Goal: Complete application form: Complete application form

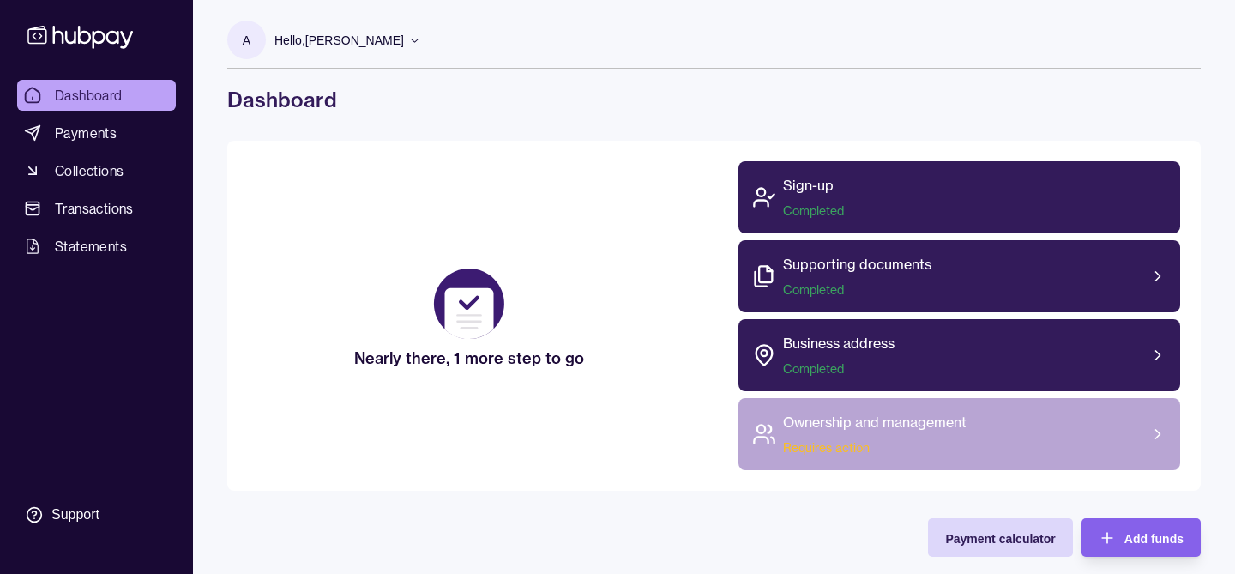
click at [789, 447] on span "Requires action" at bounding box center [875, 447] width 184 height 17
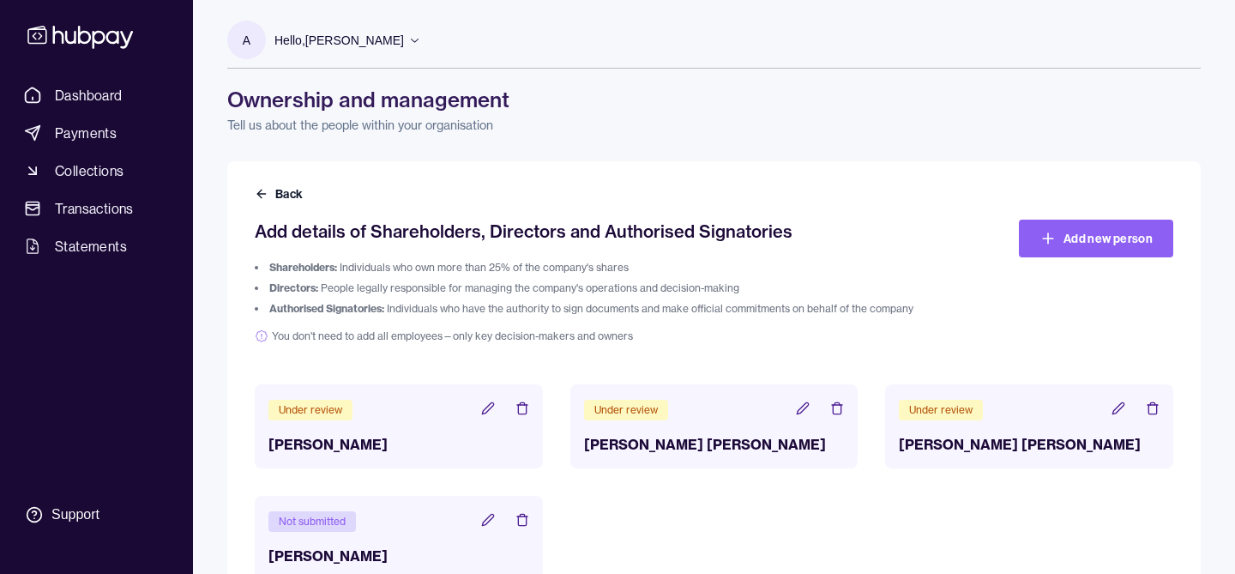
scroll to position [51, 0]
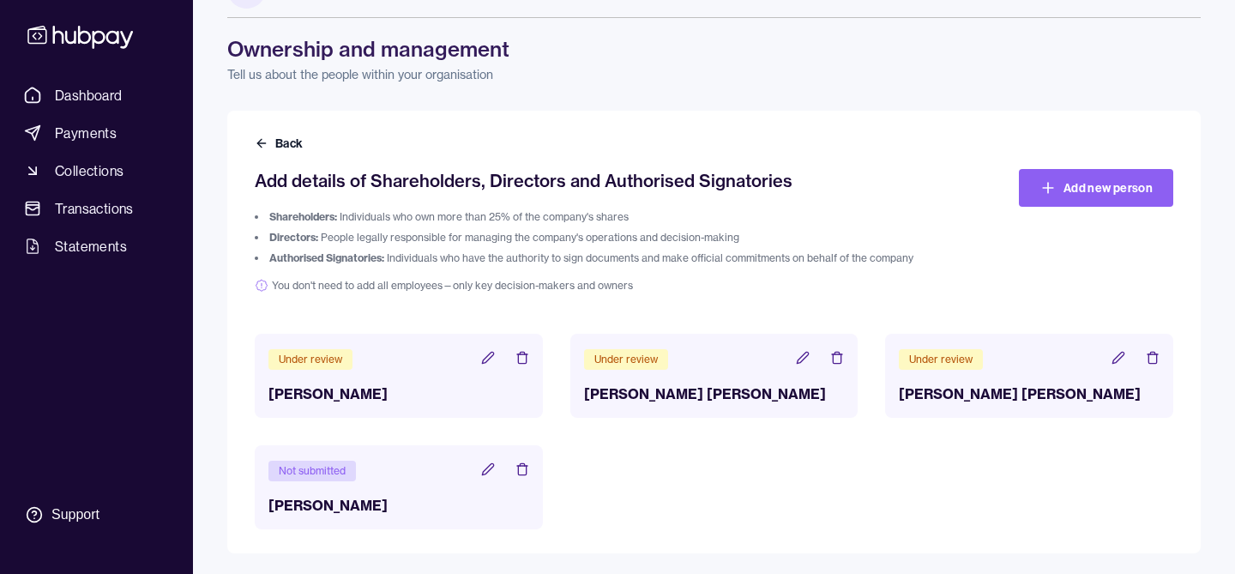
click at [805, 360] on icon at bounding box center [803, 358] width 14 height 14
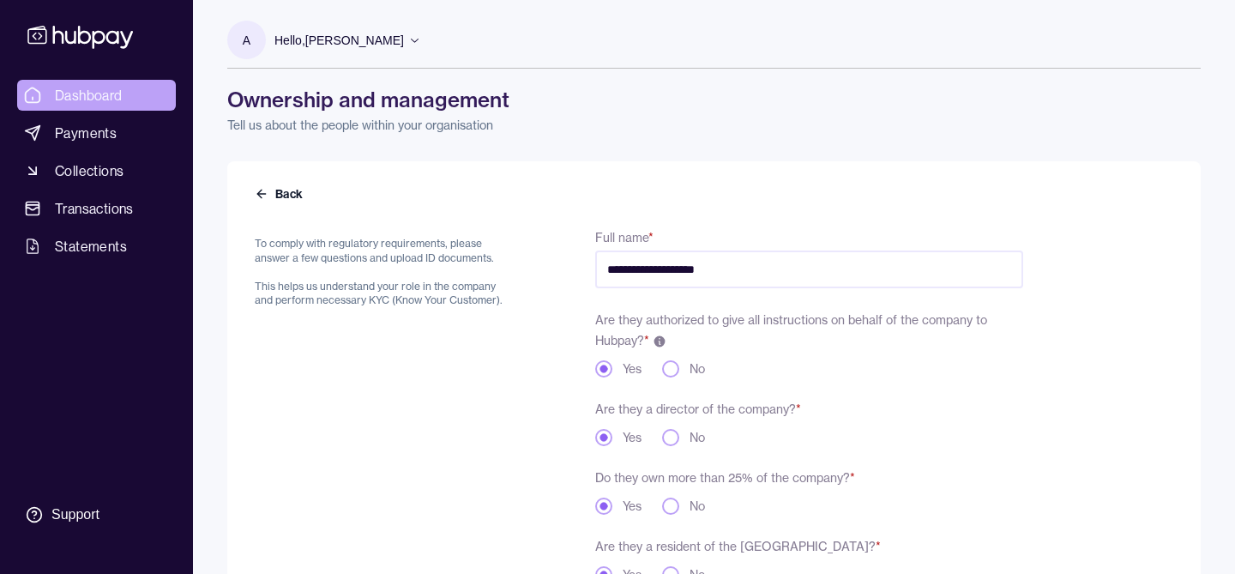
click at [97, 93] on span "Dashboard" at bounding box center [89, 95] width 68 height 21
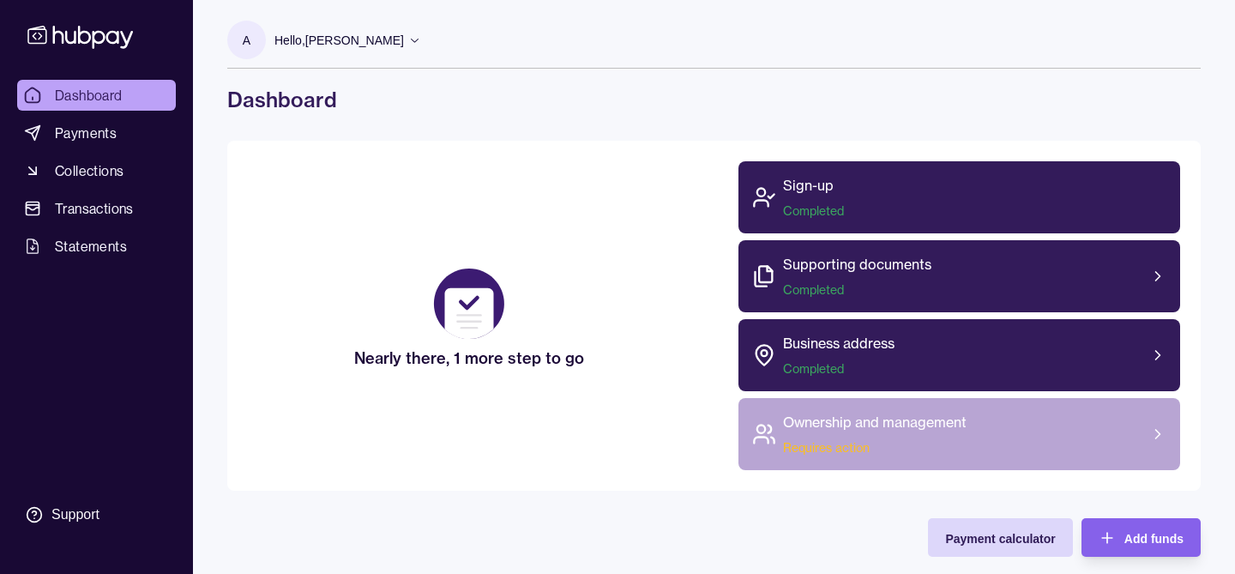
click at [838, 446] on span "Requires action" at bounding box center [875, 447] width 184 height 17
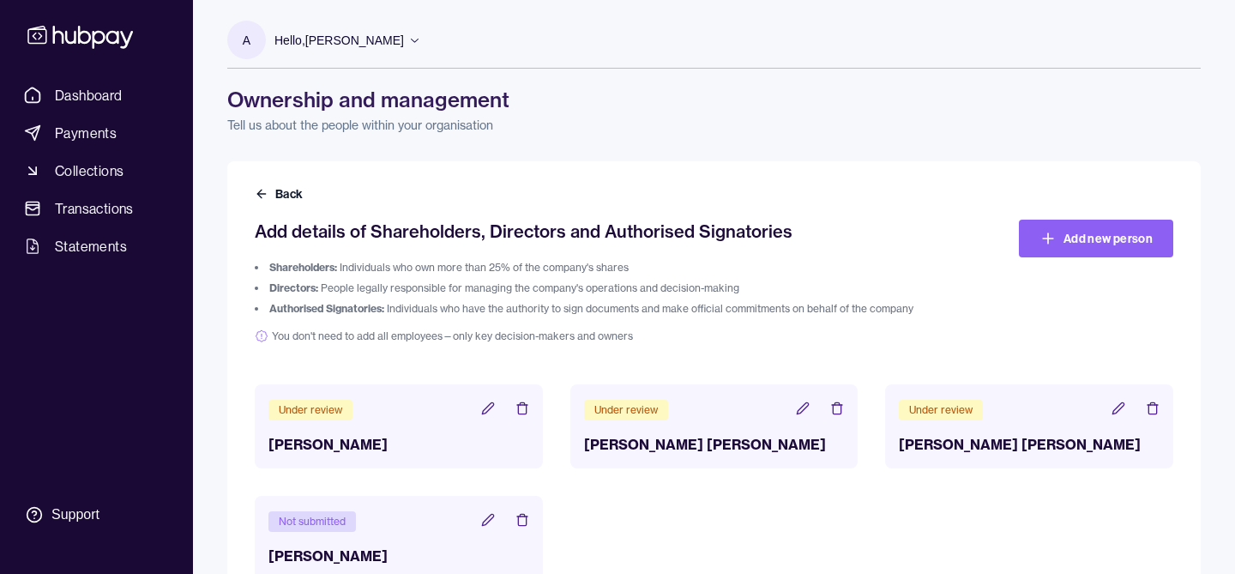
scroll to position [51, 0]
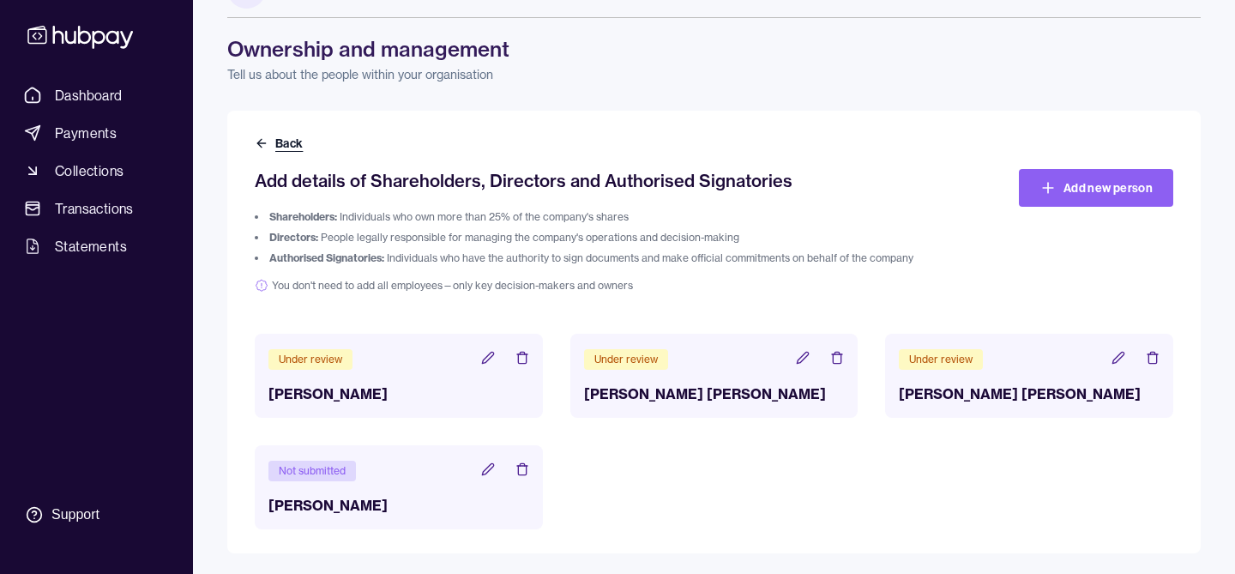
click at [265, 135] on button "Back" at bounding box center [280, 143] width 51 height 17
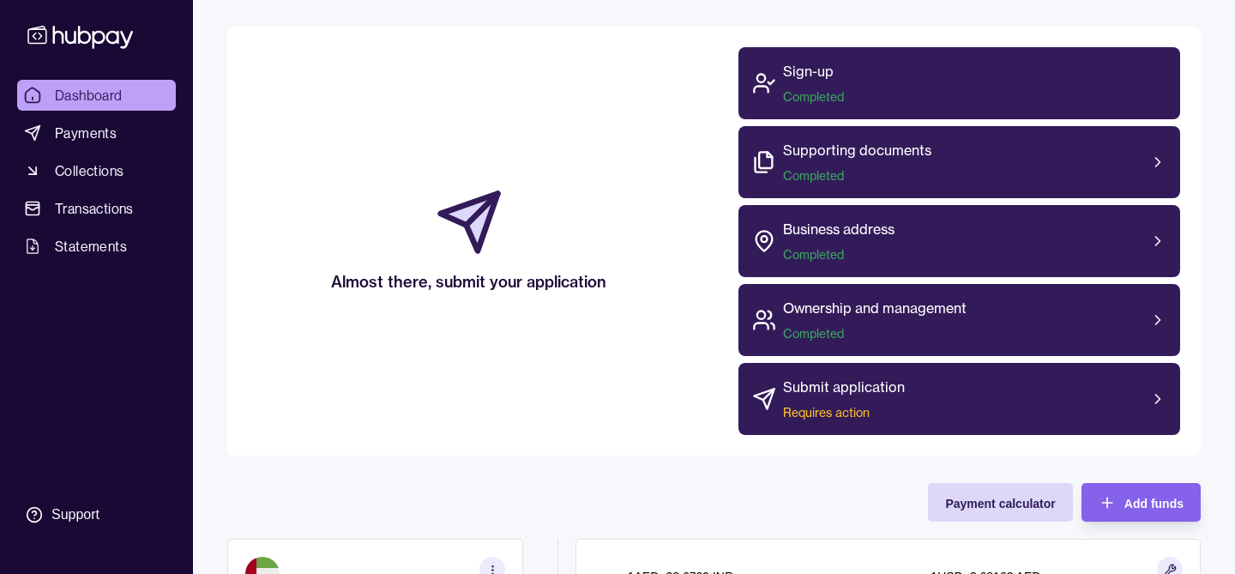
scroll to position [136, 0]
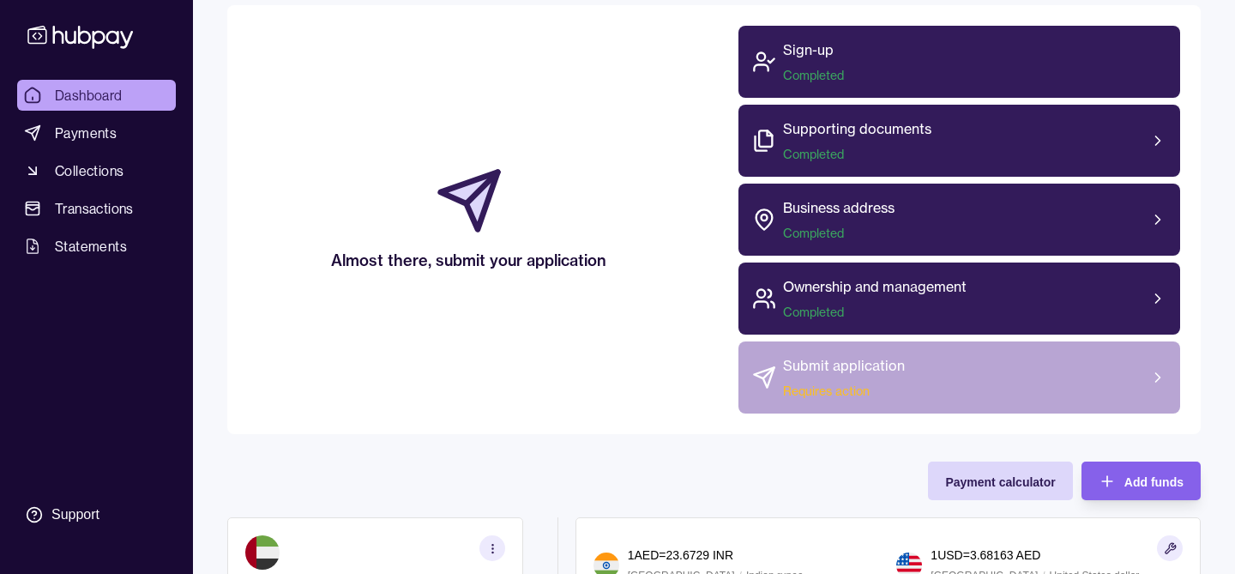
click at [938, 375] on div "Submit application Requires action" at bounding box center [960, 377] width 443 height 72
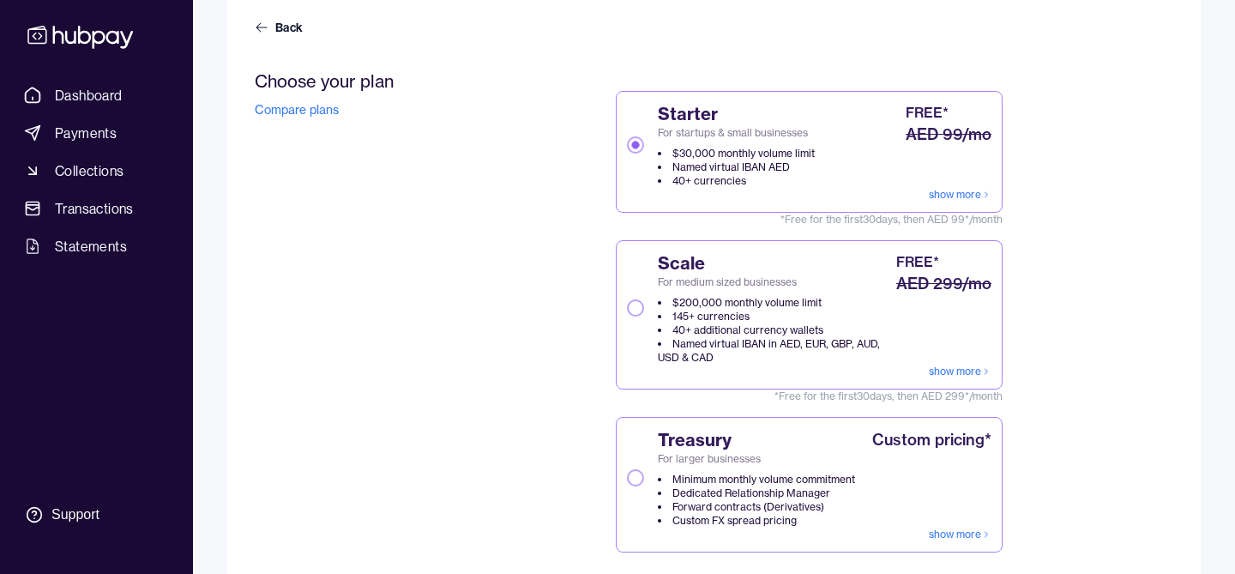
scroll to position [184, 0]
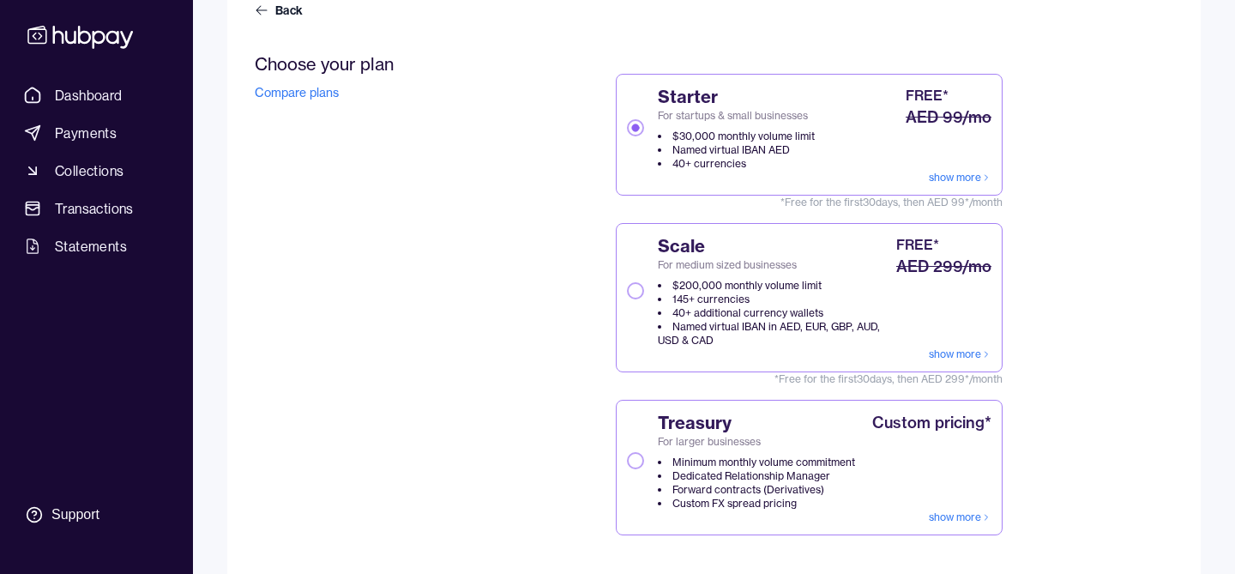
click at [637, 294] on button "Scale For medium sized businesses $200,000 monthly volume limit 145+ currencies…" at bounding box center [635, 290] width 17 height 17
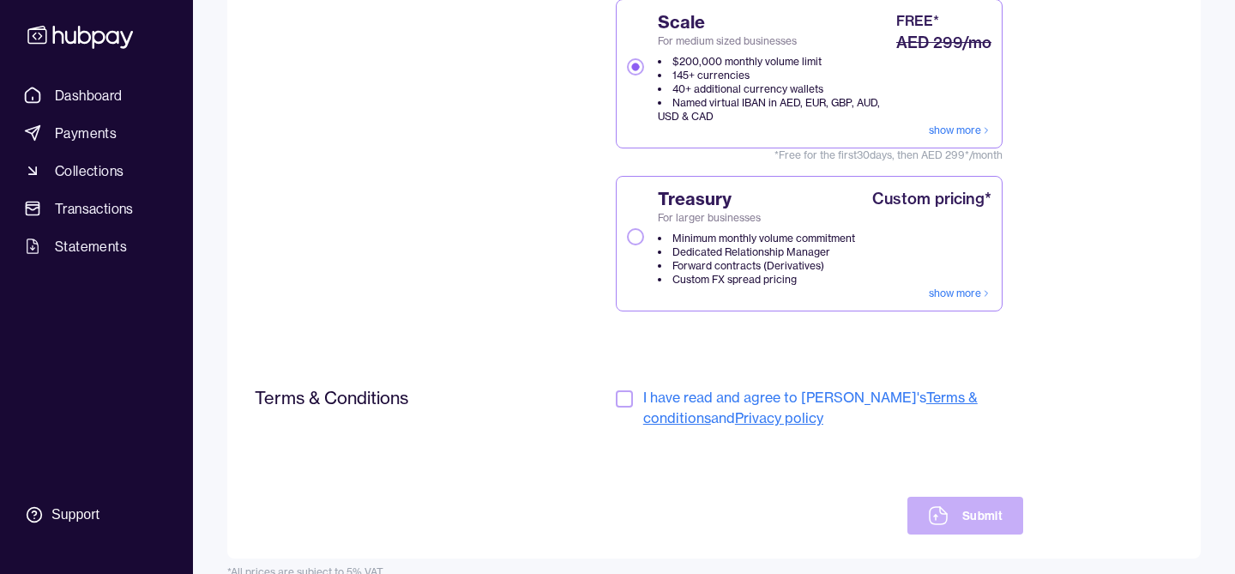
scroll to position [433, 0]
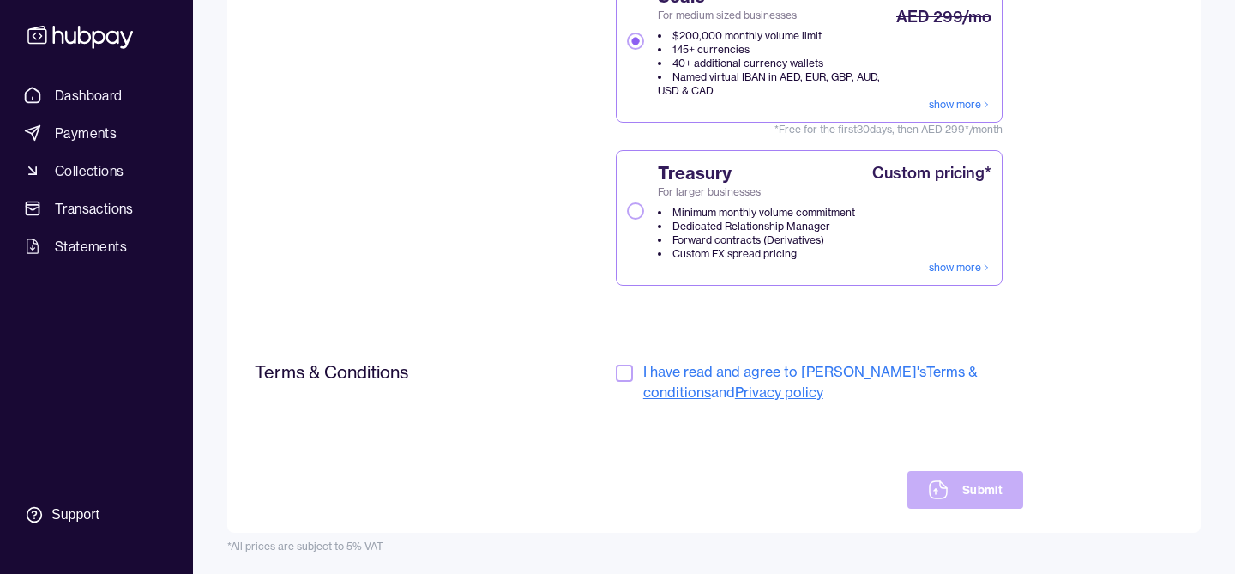
click at [627, 373] on button "button" at bounding box center [624, 373] width 17 height 17
click at [968, 488] on button "Submit" at bounding box center [966, 490] width 116 height 38
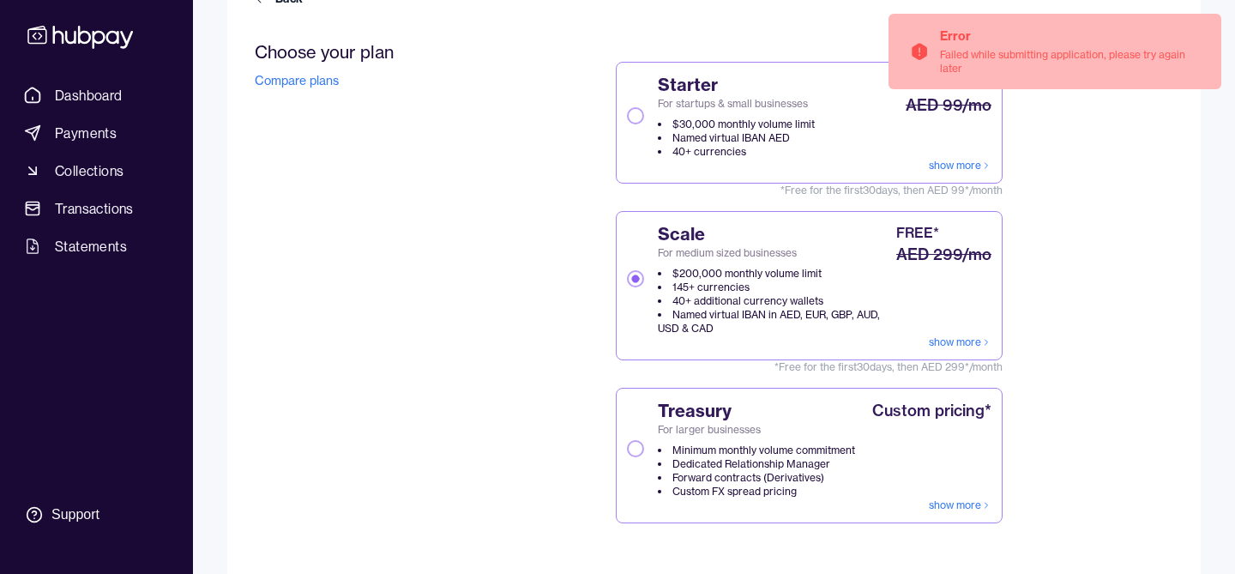
scroll to position [0, 0]
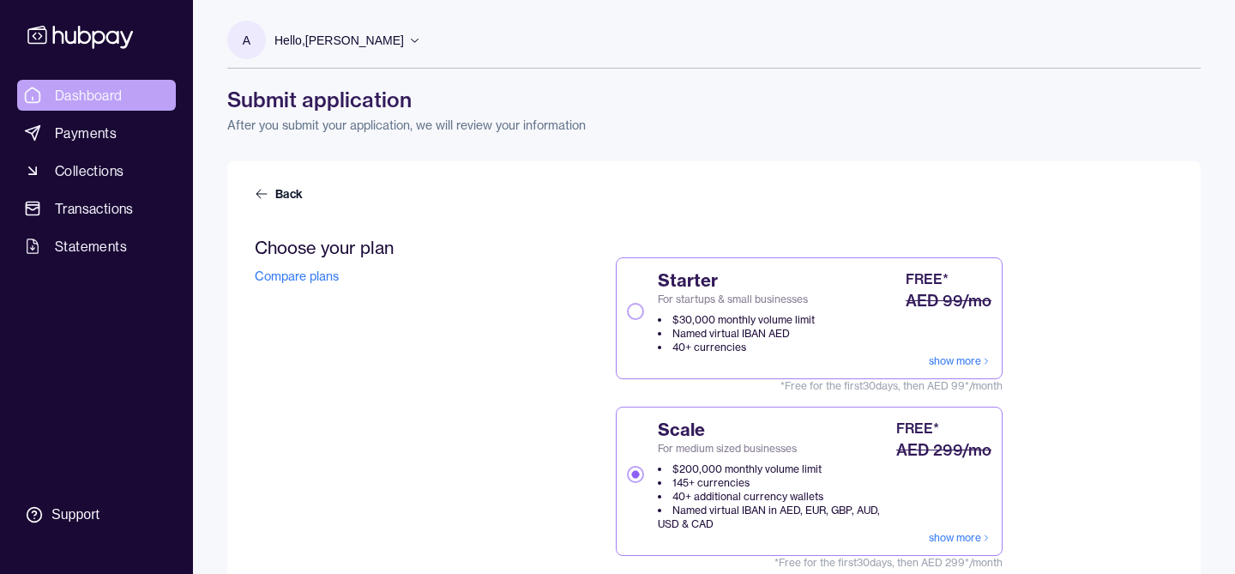
click at [112, 95] on span "Dashboard" at bounding box center [89, 95] width 68 height 21
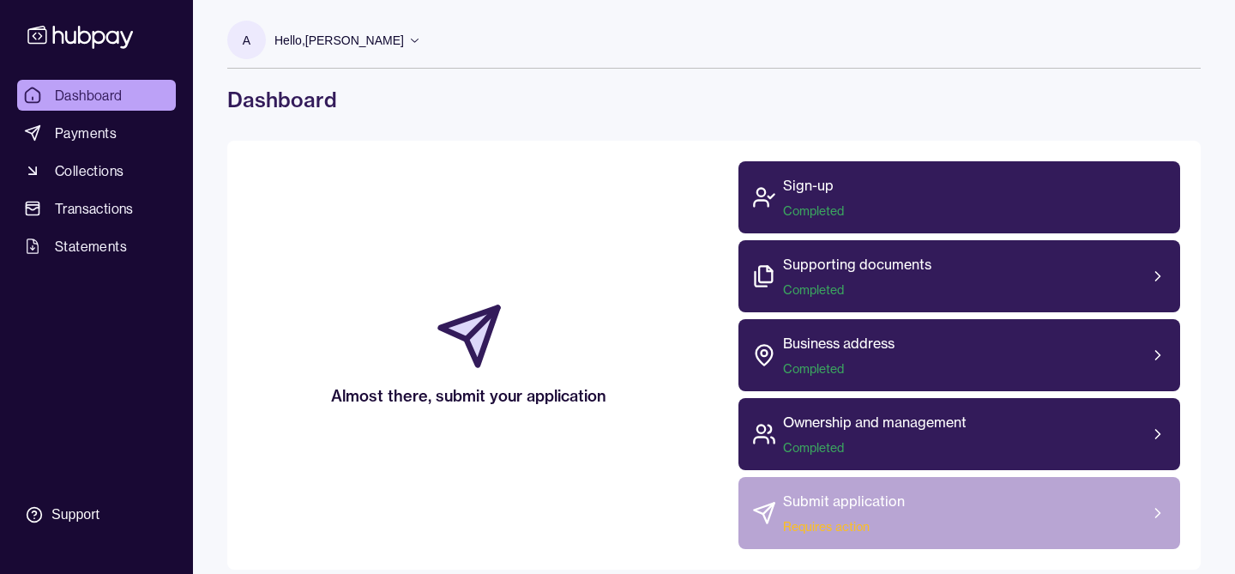
click at [959, 536] on div "Submit application Requires action" at bounding box center [960, 513] width 443 height 72
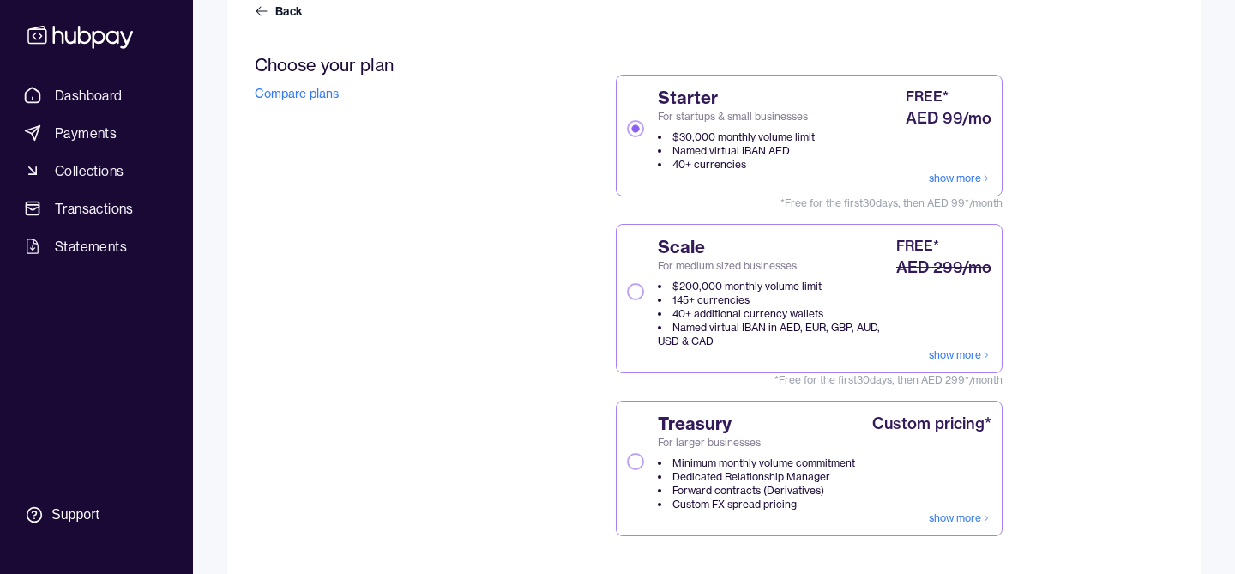
scroll to position [346, 0]
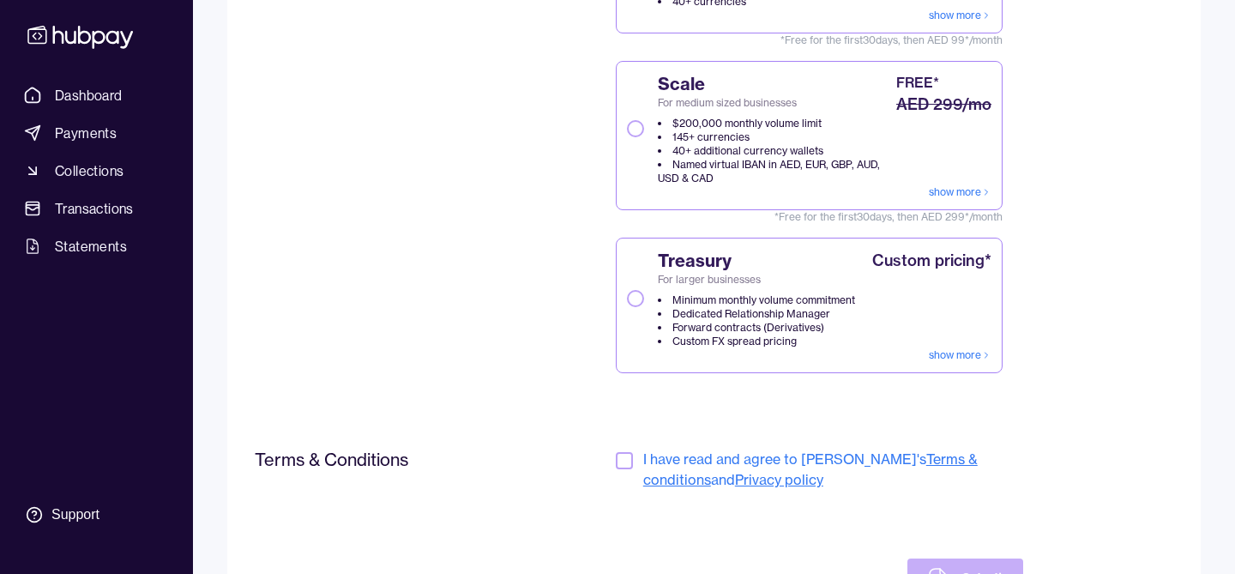
click at [639, 131] on button "Scale For medium sized businesses $200,000 monthly volume limit 145+ currencies…" at bounding box center [635, 128] width 17 height 17
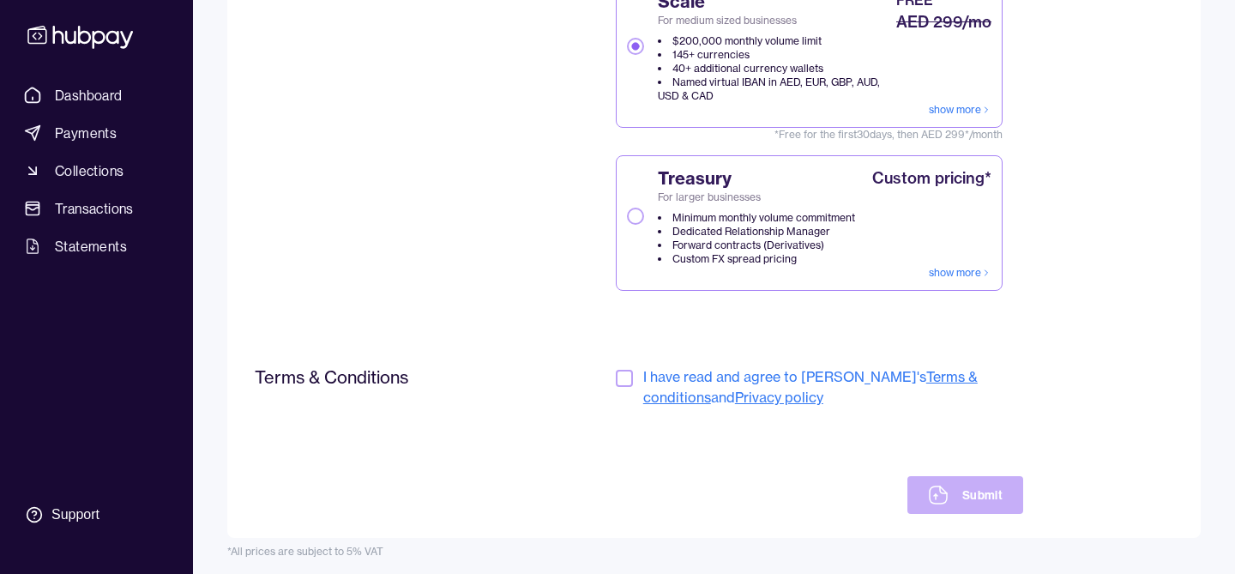
scroll to position [433, 0]
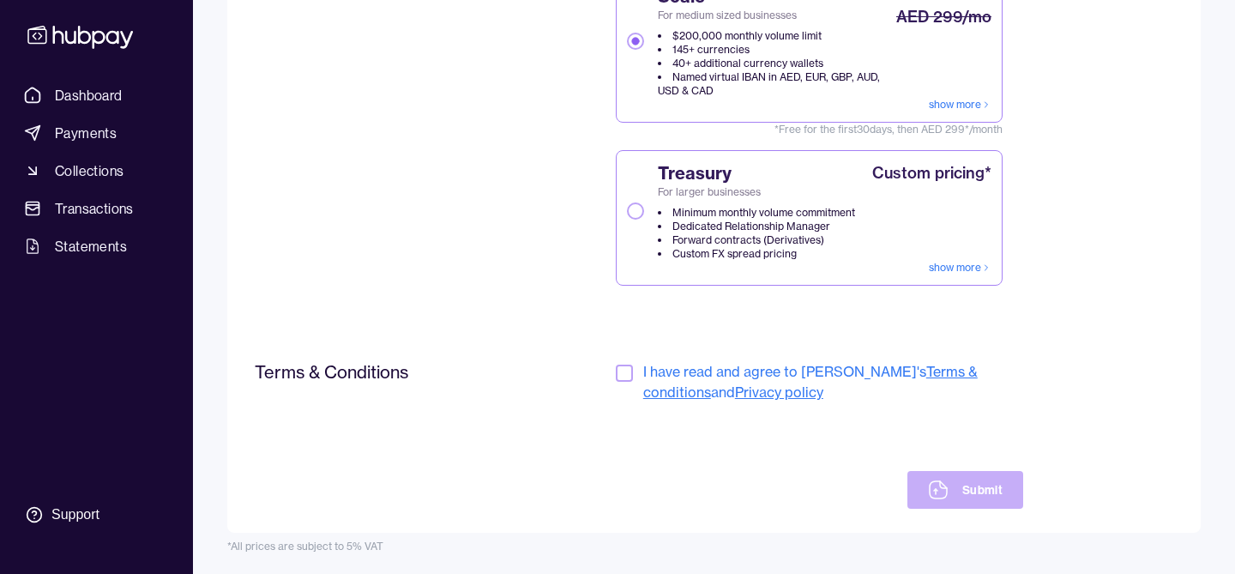
click at [627, 374] on button "button" at bounding box center [624, 373] width 17 height 17
click at [960, 497] on button "Submit" at bounding box center [966, 490] width 116 height 38
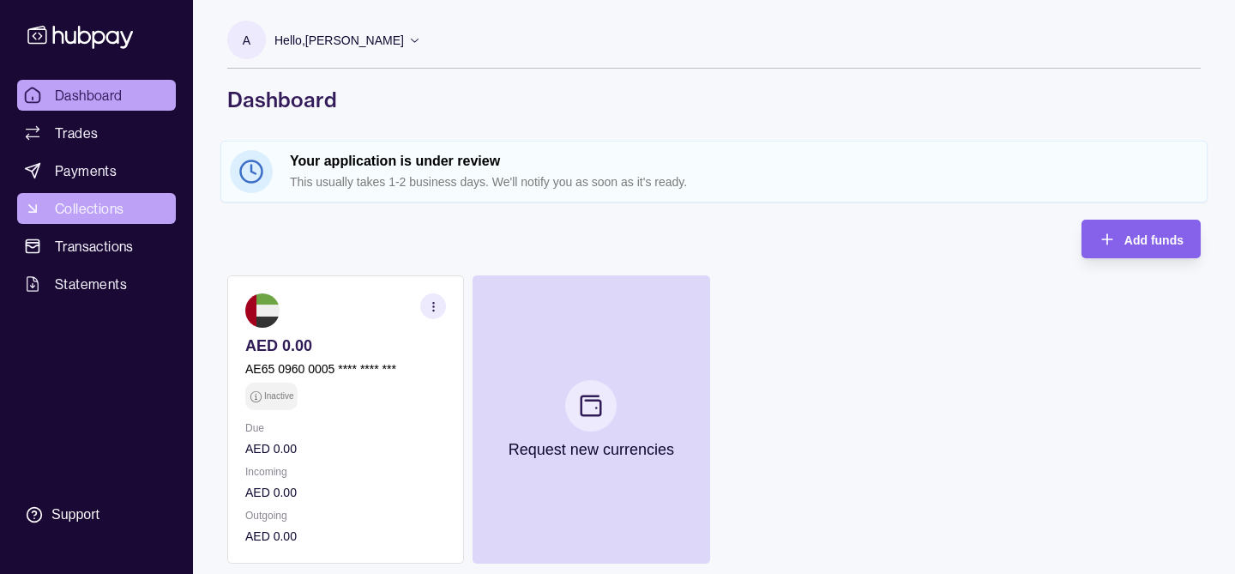
click at [79, 217] on span "Collections" at bounding box center [89, 208] width 69 height 21
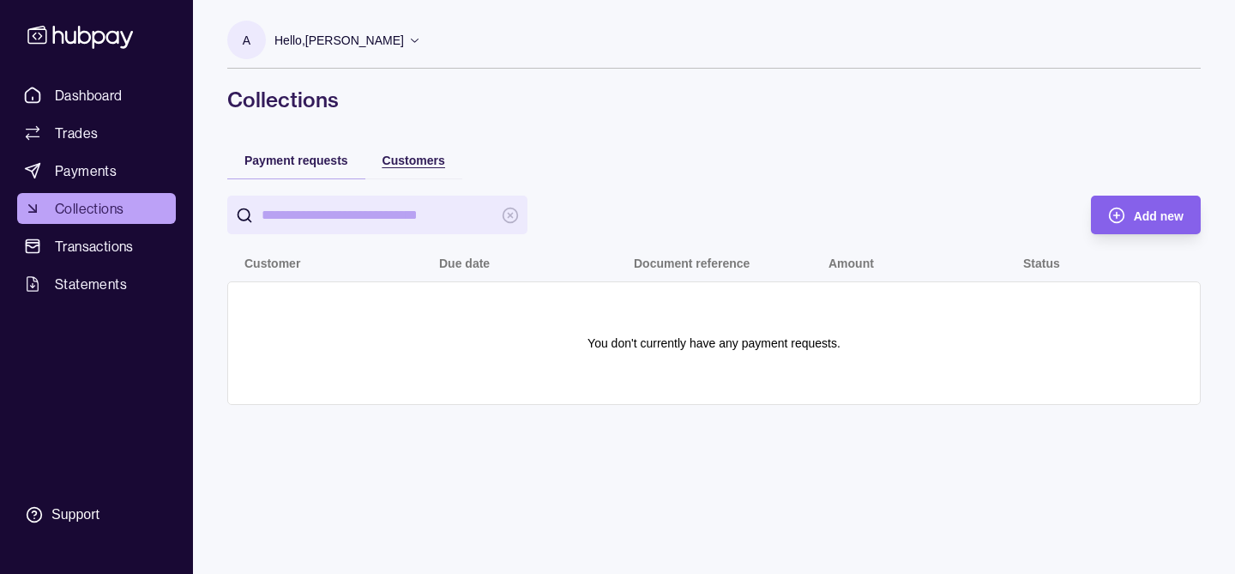
click at [402, 162] on span "Customers" at bounding box center [414, 161] width 63 height 14
click at [275, 160] on span "Payment requests" at bounding box center [296, 161] width 104 height 14
click at [1152, 220] on span "Add new" at bounding box center [1159, 216] width 50 height 14
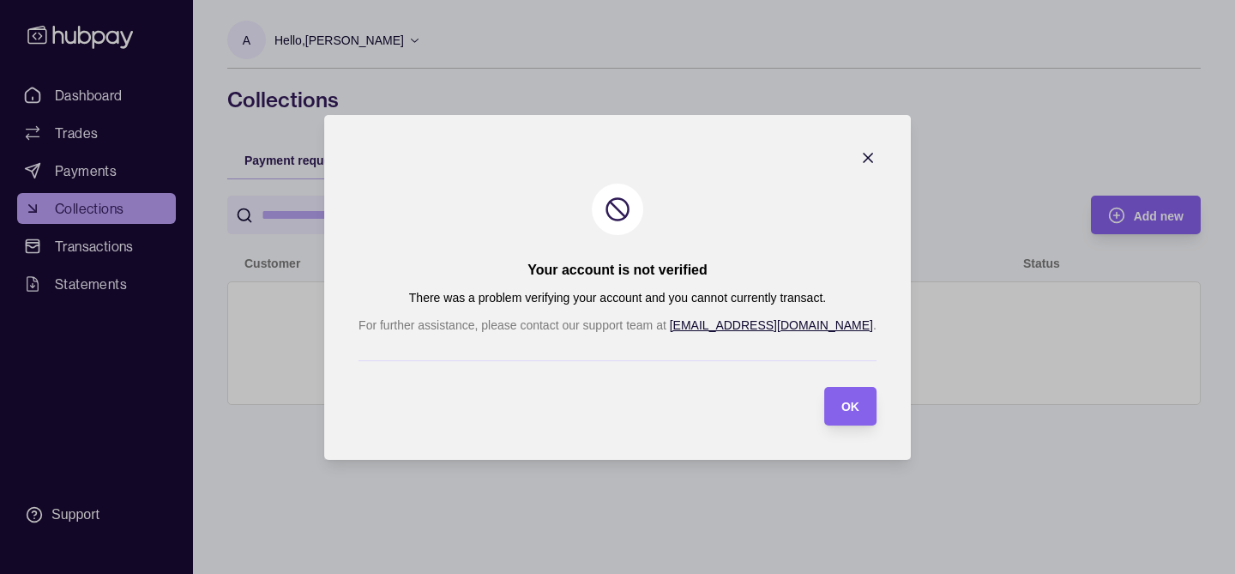
drag, startPoint x: 818, startPoint y: 401, endPoint x: 672, endPoint y: 383, distance: 147.9
click at [824, 401] on section "OK" at bounding box center [850, 406] width 52 height 39
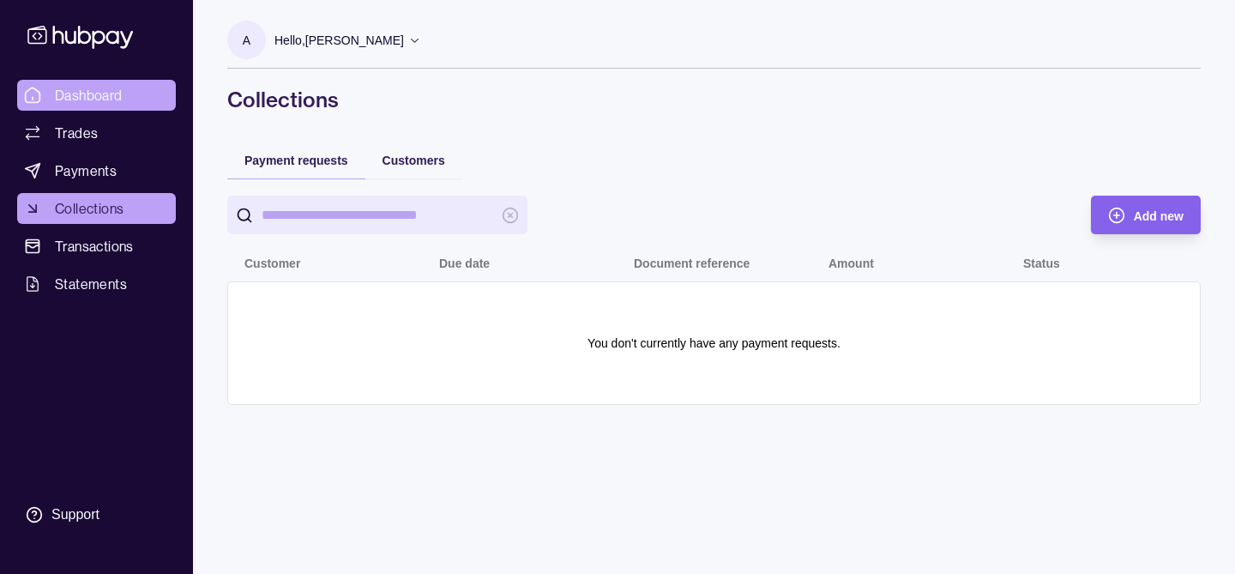
click at [85, 101] on span "Dashboard" at bounding box center [89, 95] width 68 height 21
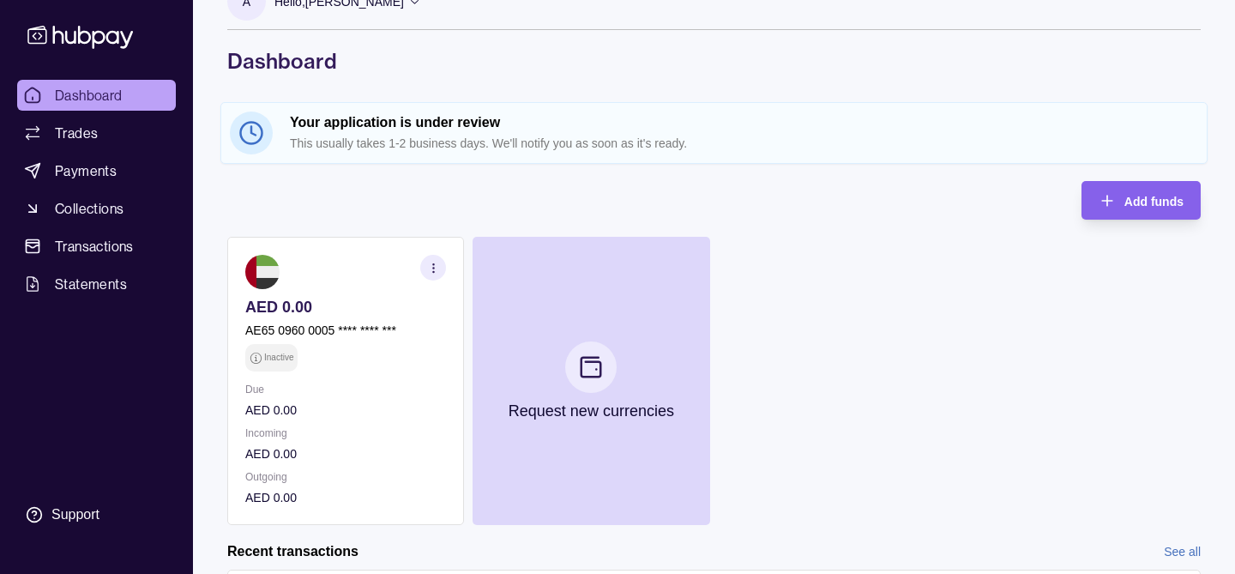
scroll to position [42, 0]
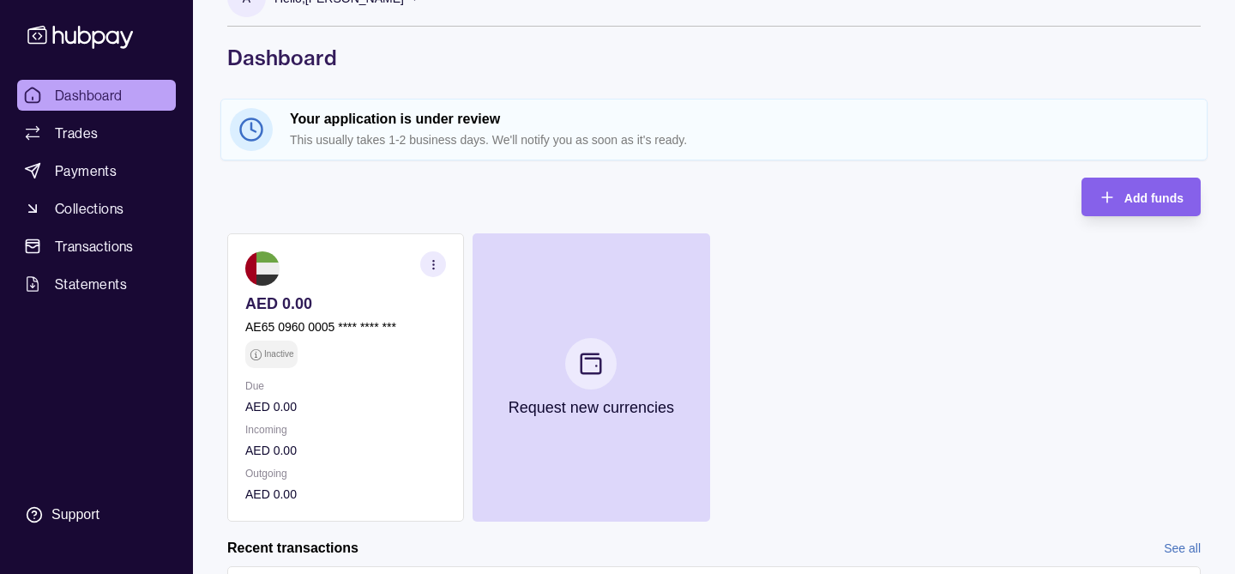
drag, startPoint x: 749, startPoint y: 141, endPoint x: 708, endPoint y: 139, distance: 41.2
click at [749, 141] on p "This usually takes 1-2 business days. We'll notify you as soon as it's ready." at bounding box center [744, 139] width 908 height 19
click at [94, 129] on span "Trades" at bounding box center [76, 133] width 43 height 21
click at [92, 101] on span "Dashboard" at bounding box center [89, 95] width 68 height 21
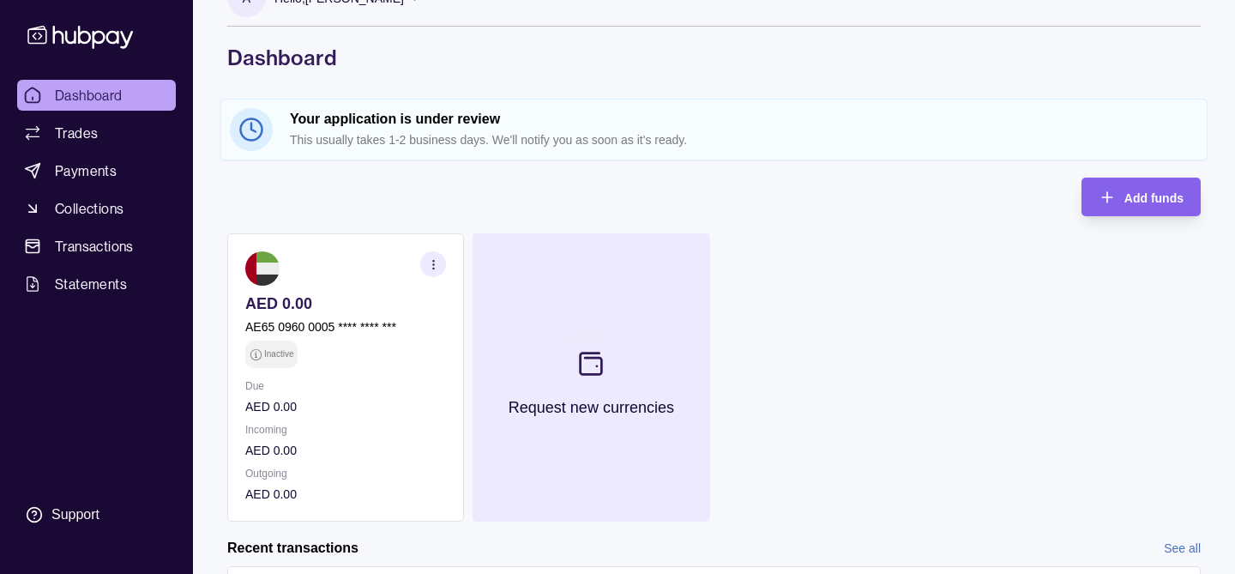
scroll to position [0, 0]
